Goal: Information Seeking & Learning: Learn about a topic

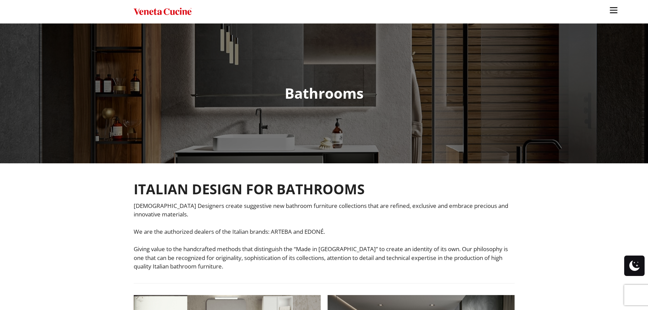
scroll to position [170, 0]
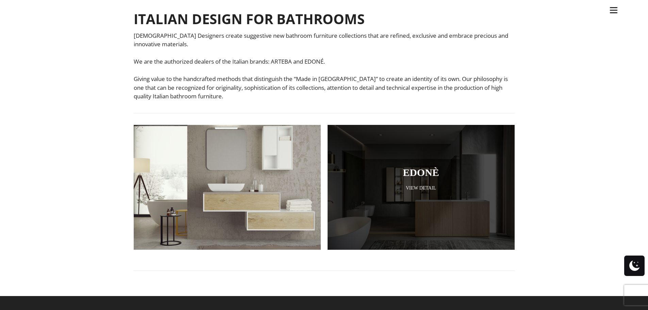
click at [449, 197] on div at bounding box center [421, 187] width 187 height 125
click at [456, 191] on link "View Detail" at bounding box center [421, 188] width 153 height 6
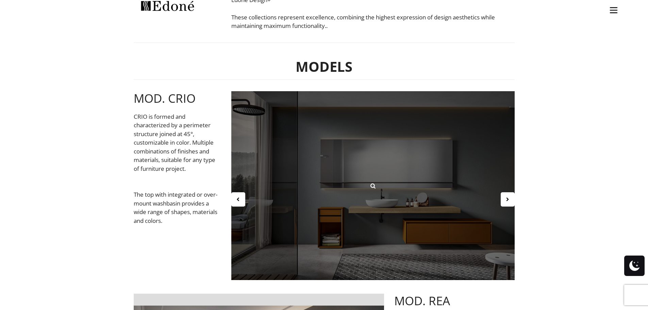
scroll to position [238, 0]
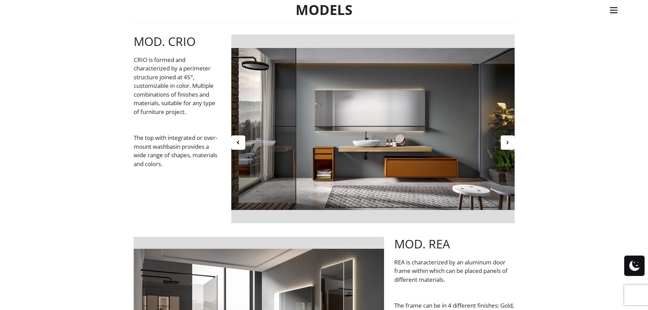
click at [510, 143] on icon at bounding box center [508, 143] width 6 height 6
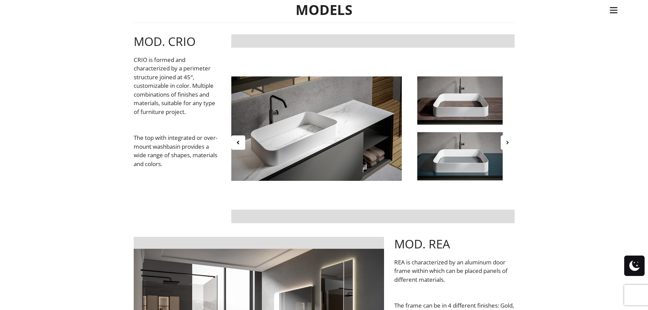
click at [510, 143] on icon at bounding box center [508, 143] width 6 height 6
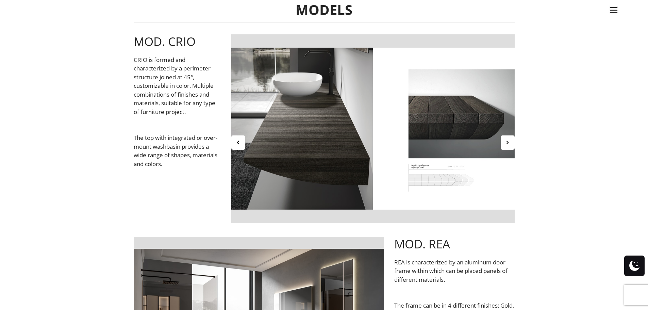
click at [510, 143] on icon at bounding box center [508, 143] width 6 height 6
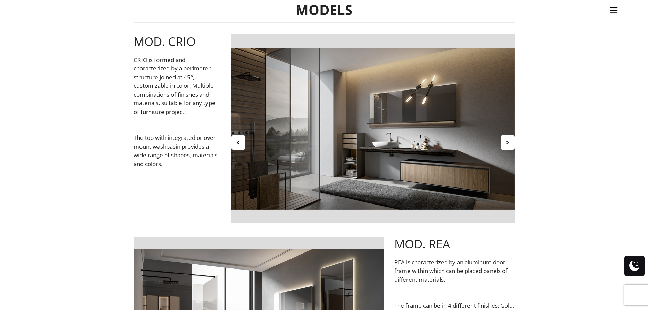
click at [510, 143] on icon at bounding box center [508, 143] width 6 height 6
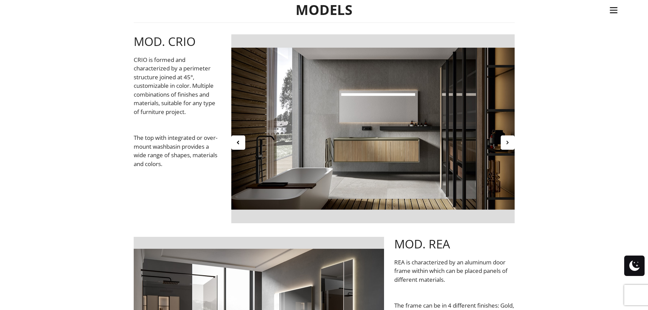
click at [510, 143] on icon at bounding box center [508, 143] width 6 height 6
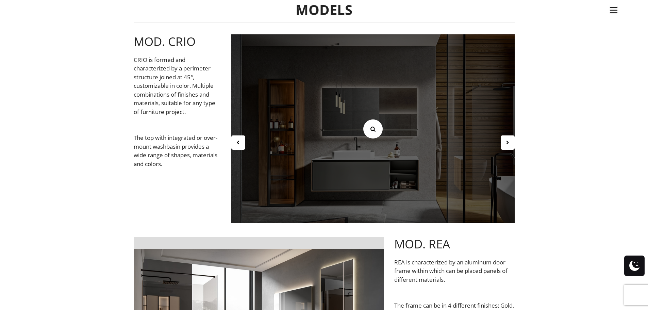
click at [376, 132] on icon at bounding box center [372, 128] width 7 height 7
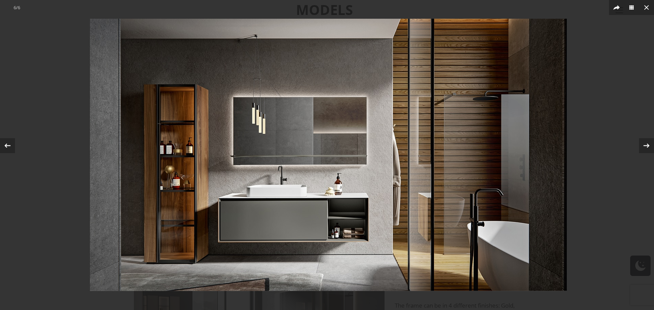
drag, startPoint x: 351, startPoint y: 239, endPoint x: 349, endPoint y: 232, distance: 7.2
click at [349, 232] on img at bounding box center [328, 155] width 477 height 272
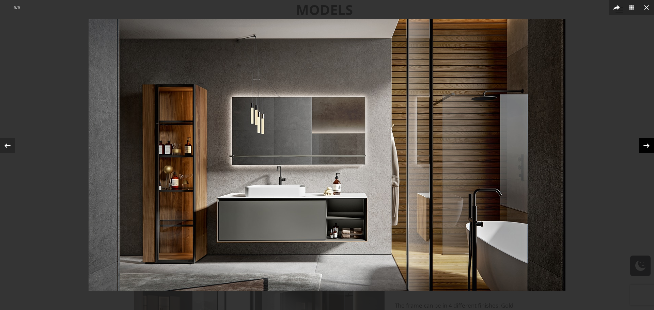
click at [646, 143] on icon at bounding box center [646, 146] width 10 height 10
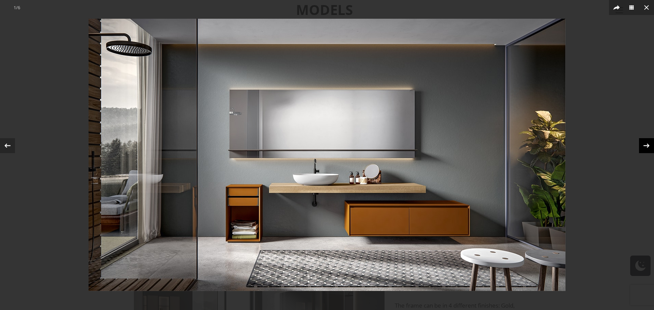
click at [648, 147] on div "1 / 6" at bounding box center [327, 155] width 654 height 310
click at [648, 146] on icon at bounding box center [646, 145] width 6 height 4
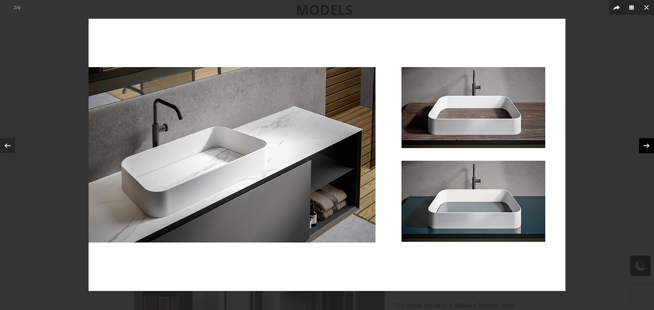
click at [648, 146] on div "2 / 6" at bounding box center [327, 155] width 654 height 310
click at [648, 146] on icon at bounding box center [646, 145] width 6 height 4
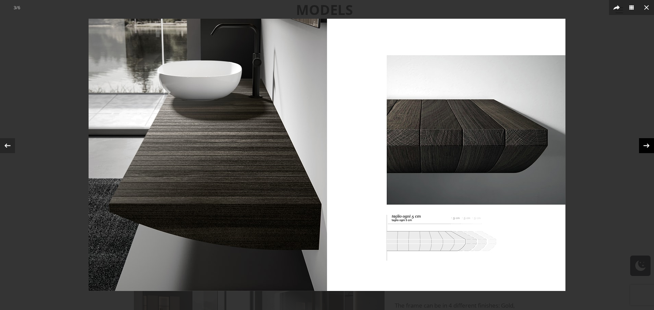
click at [648, 146] on icon at bounding box center [646, 145] width 6 height 4
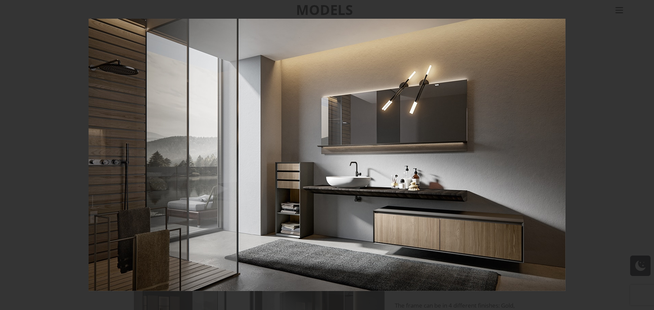
click at [648, 146] on div "4 / 6" at bounding box center [327, 155] width 654 height 310
click at [648, 146] on icon at bounding box center [646, 145] width 6 height 4
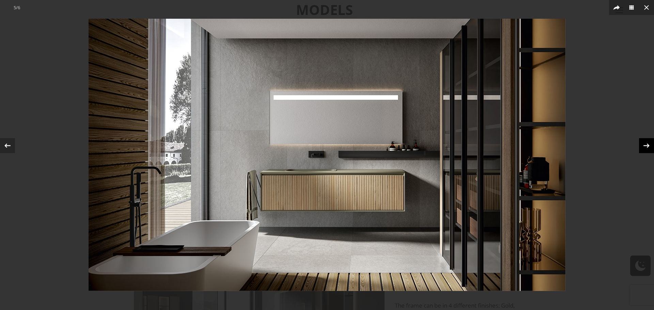
click at [648, 146] on div "5 / 6" at bounding box center [327, 155] width 654 height 310
click at [648, 146] on icon at bounding box center [646, 145] width 6 height 4
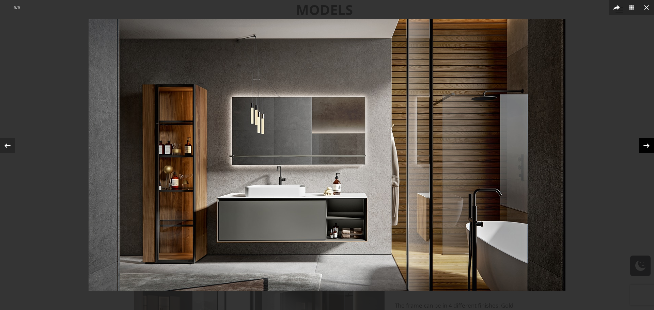
click at [648, 146] on icon at bounding box center [646, 145] width 6 height 4
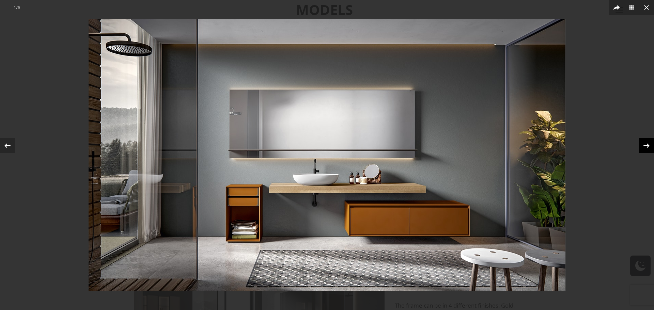
click at [648, 146] on icon at bounding box center [646, 145] width 6 height 4
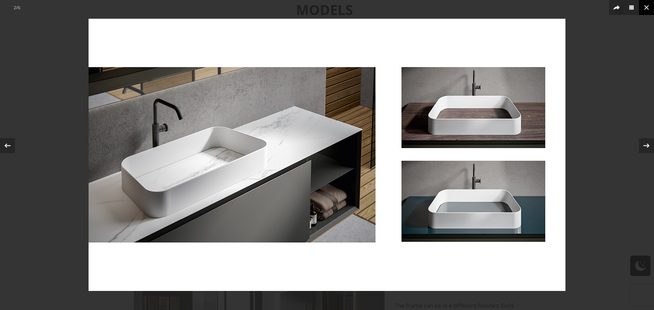
click at [648, 8] on button at bounding box center [646, 7] width 15 height 15
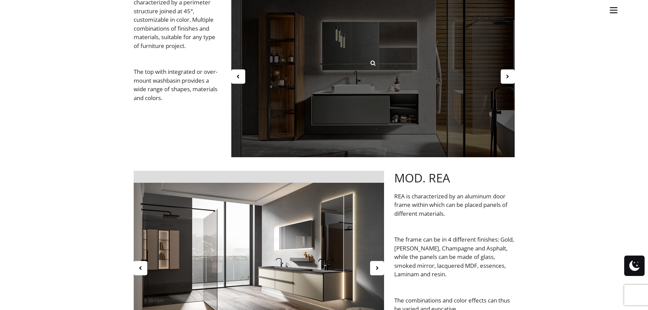
scroll to position [374, 0]
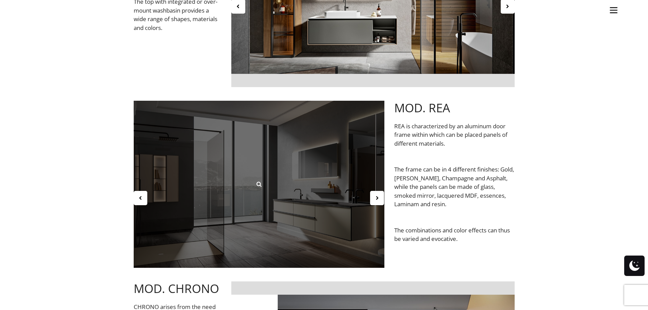
click at [341, 188] on div at bounding box center [259, 184] width 251 height 167
click at [257, 185] on icon at bounding box center [258, 183] width 7 height 7
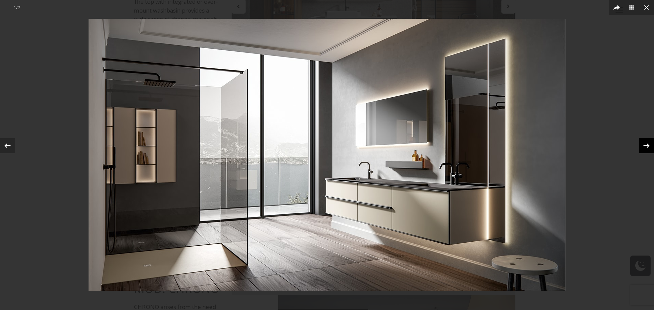
click at [647, 144] on icon at bounding box center [646, 145] width 6 height 4
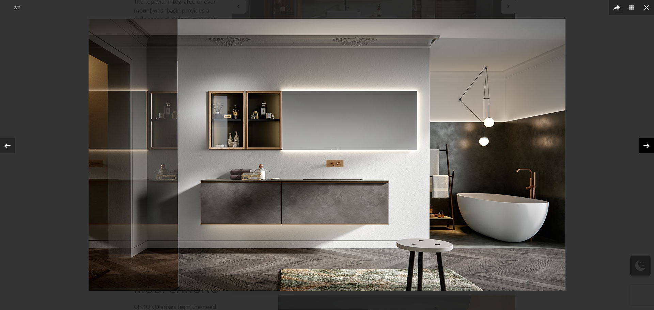
click at [645, 144] on icon at bounding box center [646, 146] width 10 height 10
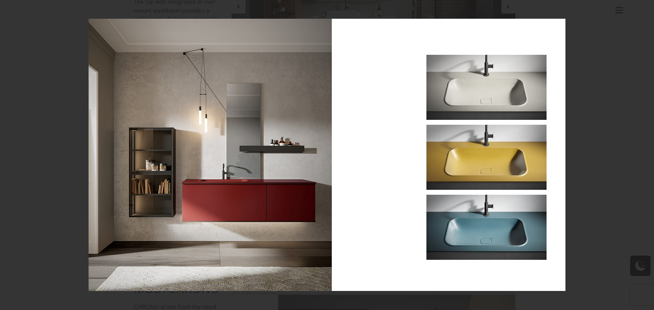
click at [645, 144] on icon at bounding box center [646, 146] width 10 height 10
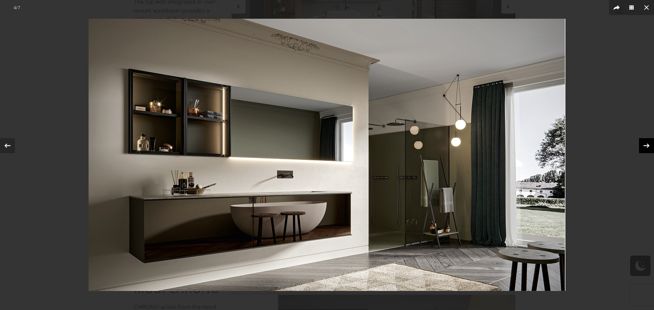
click at [645, 144] on icon at bounding box center [646, 146] width 10 height 10
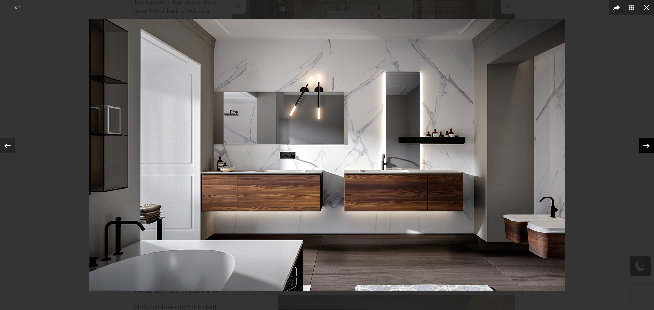
click at [648, 146] on icon at bounding box center [646, 146] width 10 height 10
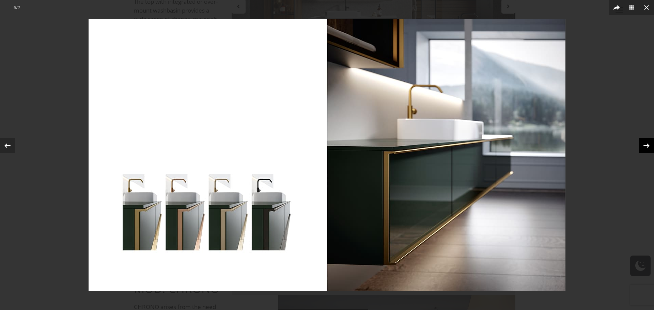
click at [648, 146] on icon at bounding box center [646, 146] width 10 height 10
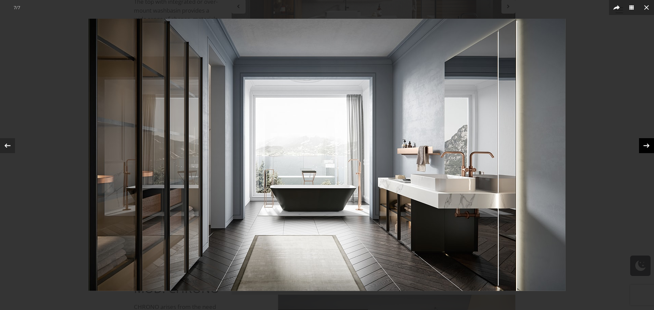
click at [648, 146] on icon at bounding box center [646, 146] width 10 height 10
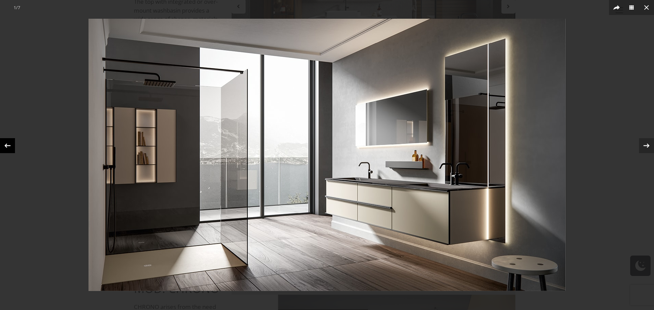
click at [7, 142] on icon at bounding box center [7, 146] width 10 height 10
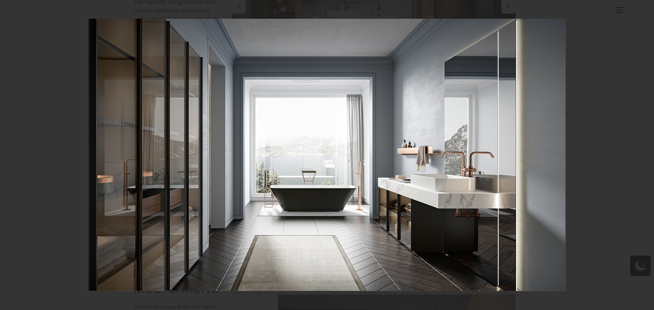
click at [648, 143] on div at bounding box center [646, 145] width 15 height 15
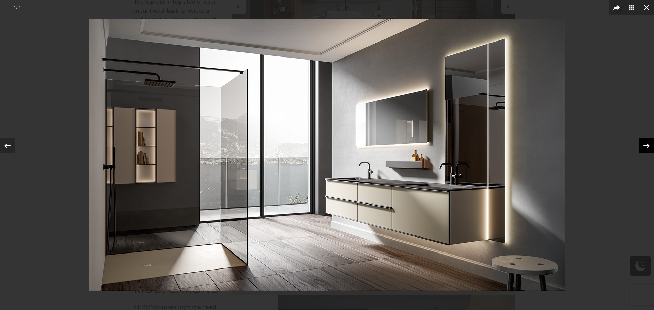
click at [648, 143] on div at bounding box center [646, 145] width 15 height 15
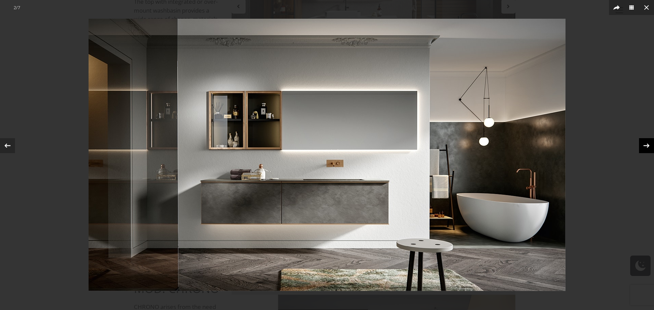
click at [648, 143] on div at bounding box center [646, 145] width 15 height 15
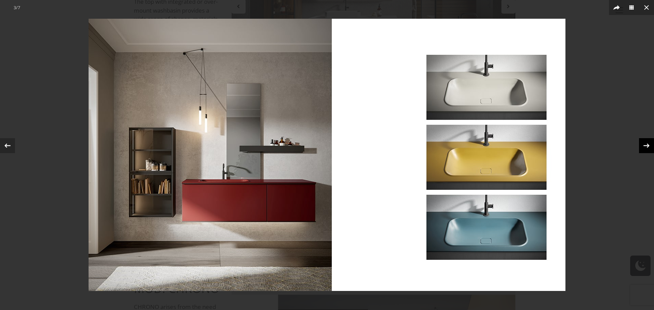
click at [648, 143] on div at bounding box center [646, 145] width 15 height 15
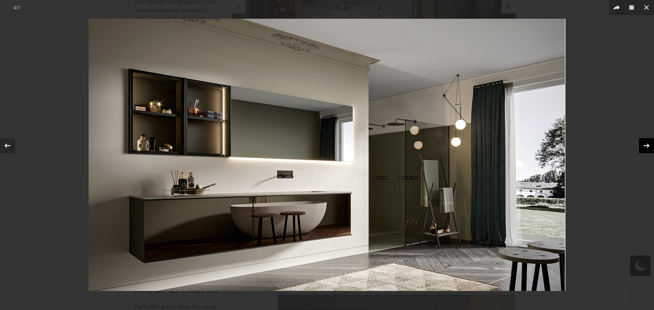
click at [648, 143] on div at bounding box center [646, 145] width 15 height 15
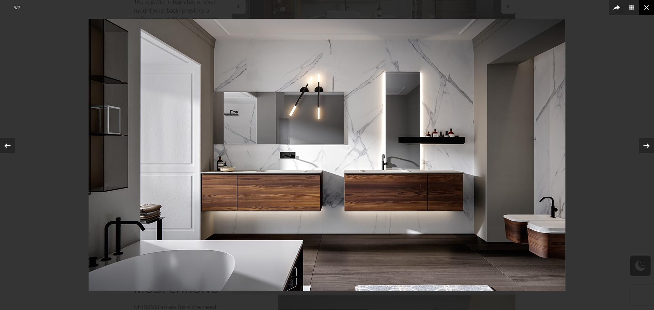
click at [648, 7] on icon at bounding box center [646, 7] width 8 height 8
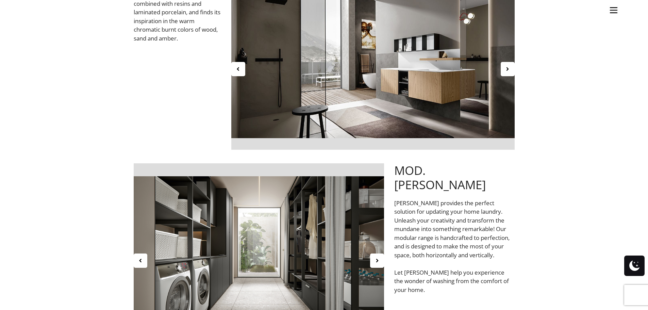
scroll to position [1396, 0]
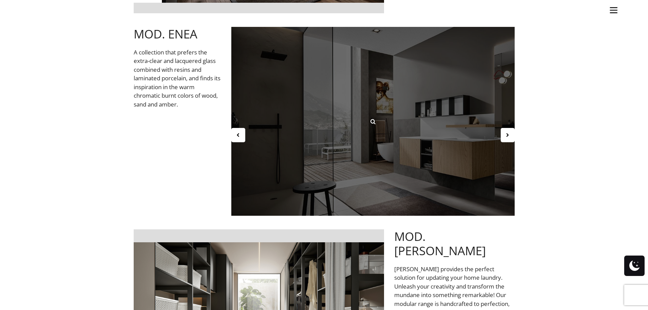
click at [430, 148] on div at bounding box center [373, 121] width 284 height 189
click at [445, 131] on div at bounding box center [373, 121] width 284 height 189
click at [372, 120] on icon at bounding box center [372, 121] width 7 height 7
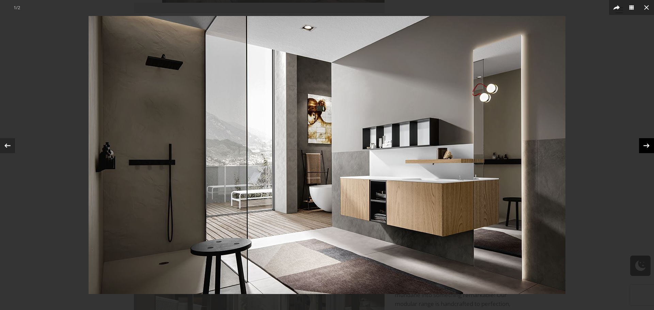
click at [648, 144] on icon at bounding box center [646, 146] width 10 height 10
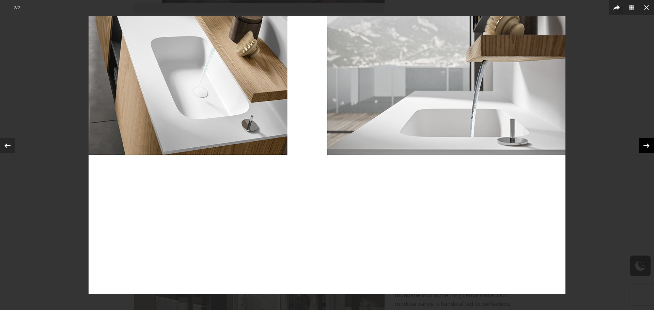
click at [648, 144] on icon at bounding box center [646, 146] width 10 height 10
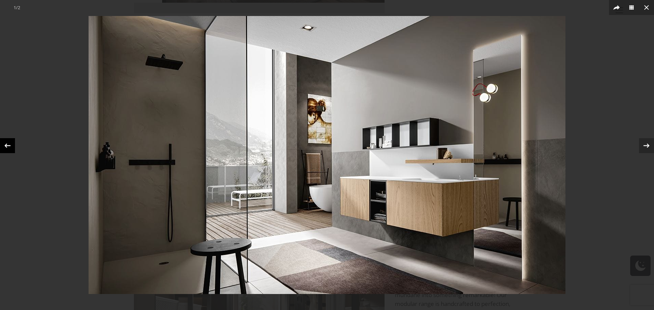
click at [7, 146] on icon at bounding box center [7, 146] width 10 height 10
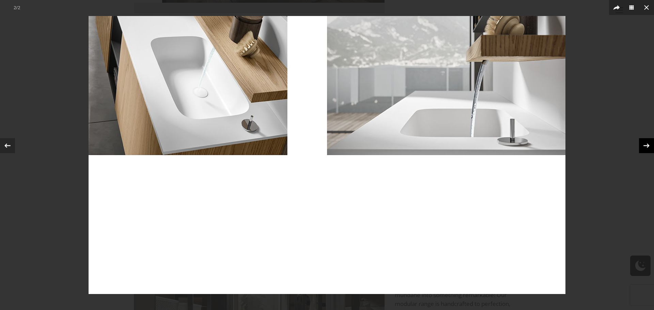
click at [644, 149] on icon at bounding box center [646, 146] width 10 height 10
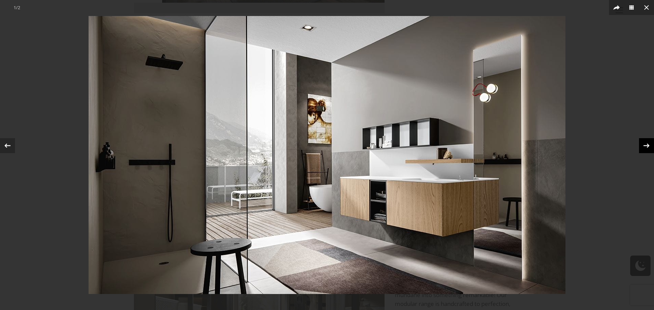
click at [644, 149] on icon at bounding box center [646, 146] width 10 height 10
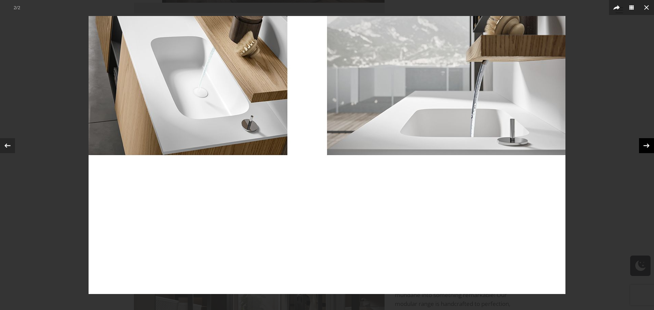
click at [644, 149] on icon at bounding box center [646, 146] width 10 height 10
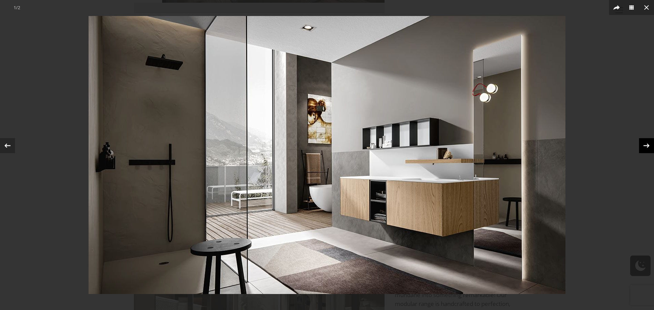
click at [644, 149] on icon at bounding box center [646, 146] width 10 height 10
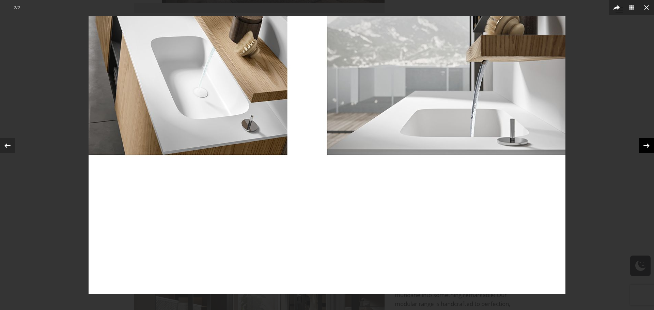
click at [644, 149] on icon at bounding box center [646, 146] width 10 height 10
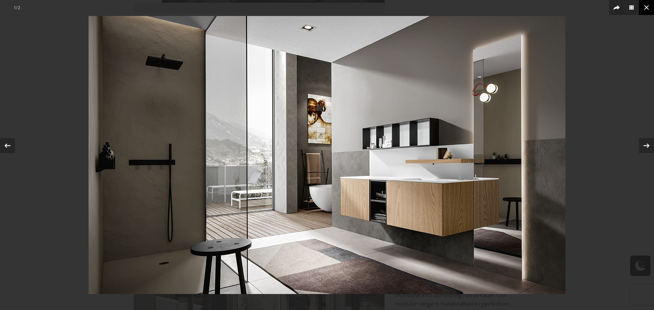
click at [646, 10] on icon at bounding box center [646, 7] width 8 height 8
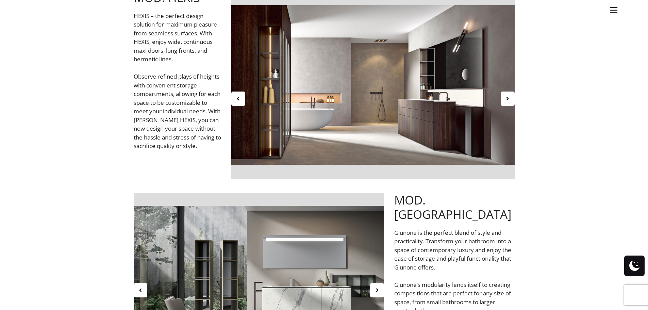
scroll to position [1804, 0]
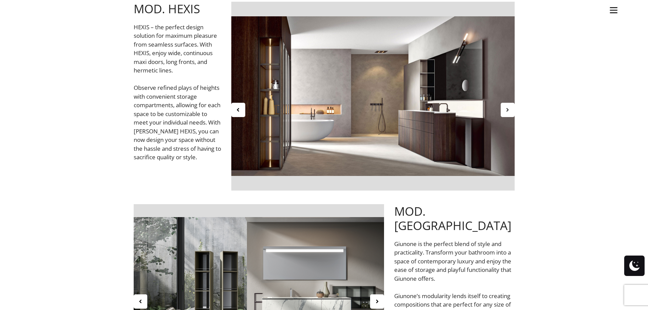
click at [509, 107] on icon at bounding box center [508, 110] width 6 height 6
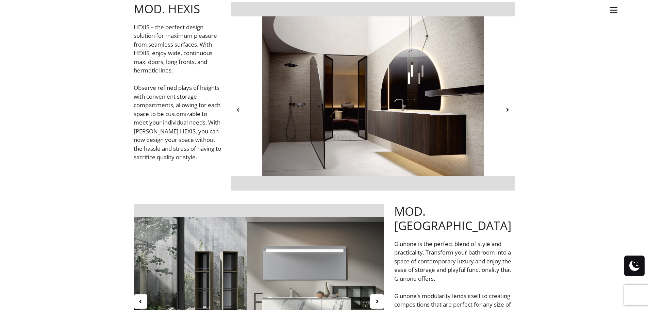
click at [239, 109] on icon at bounding box center [239, 110] width 6 height 6
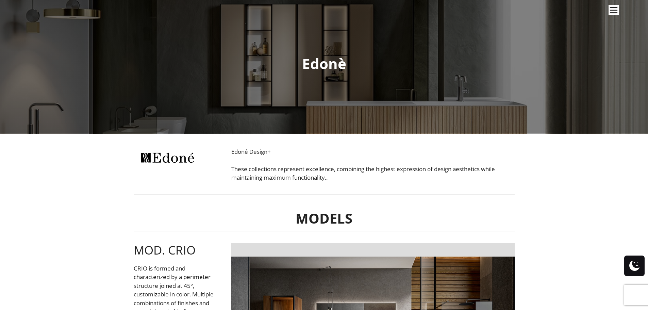
scroll to position [0, 0]
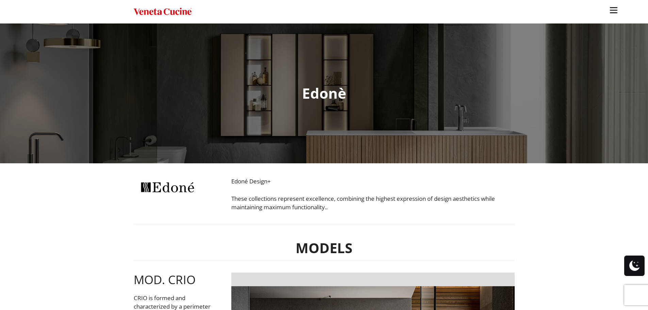
click at [171, 13] on img "Site" at bounding box center [163, 12] width 58 height 10
click at [614, 12] on img "Site" at bounding box center [614, 10] width 10 height 10
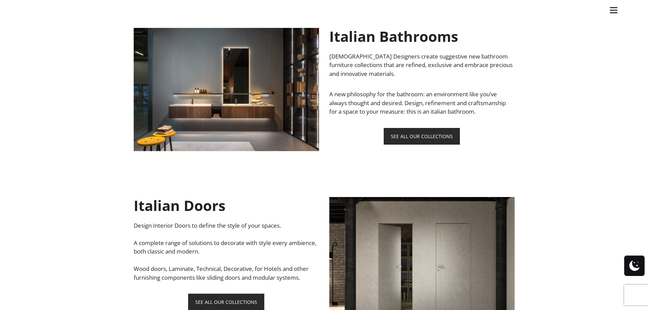
scroll to position [647, 0]
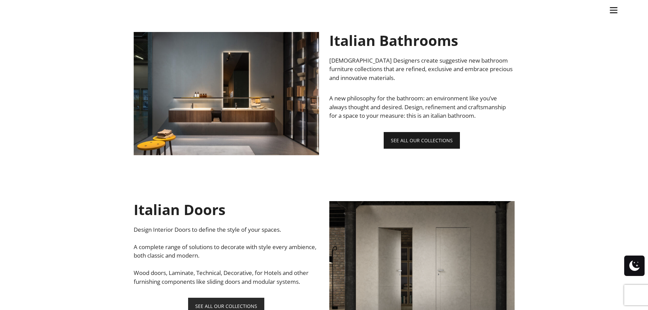
click at [435, 136] on link "SEE ALL OUR COLLECTIONS" at bounding box center [422, 140] width 76 height 17
